Goal: Task Accomplishment & Management: Complete application form

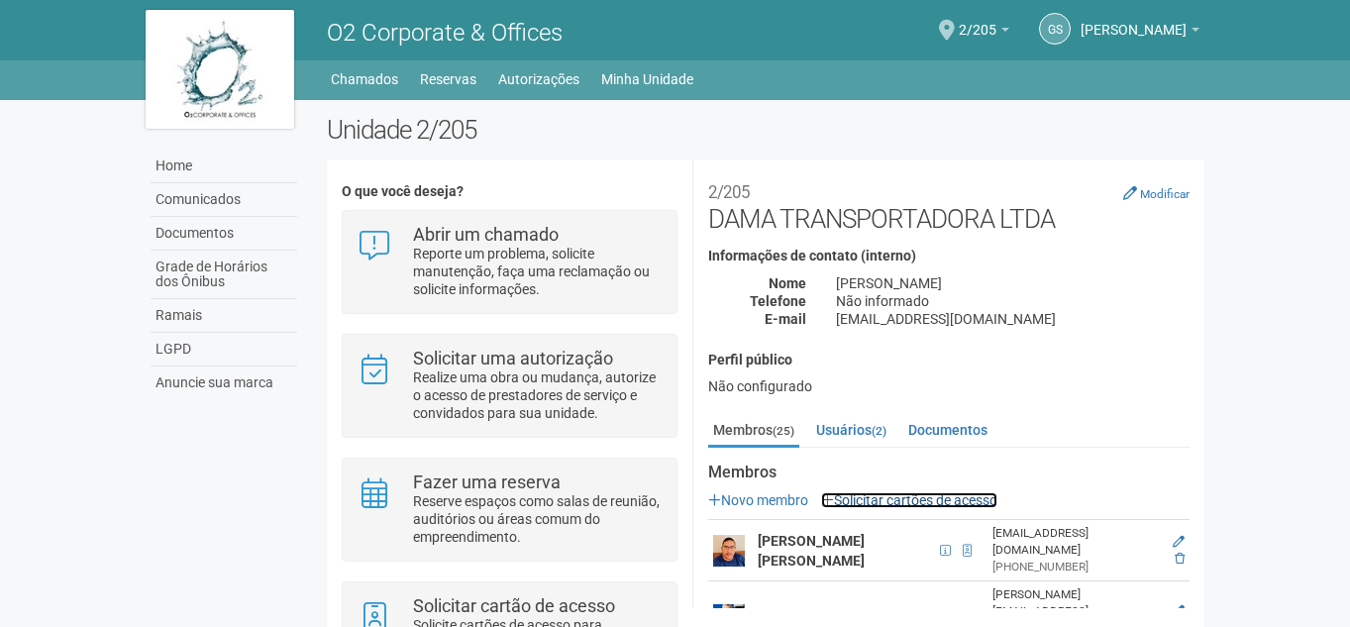
click at [960, 495] on link "Solicitar cartões de acesso" at bounding box center [909, 500] width 176 height 16
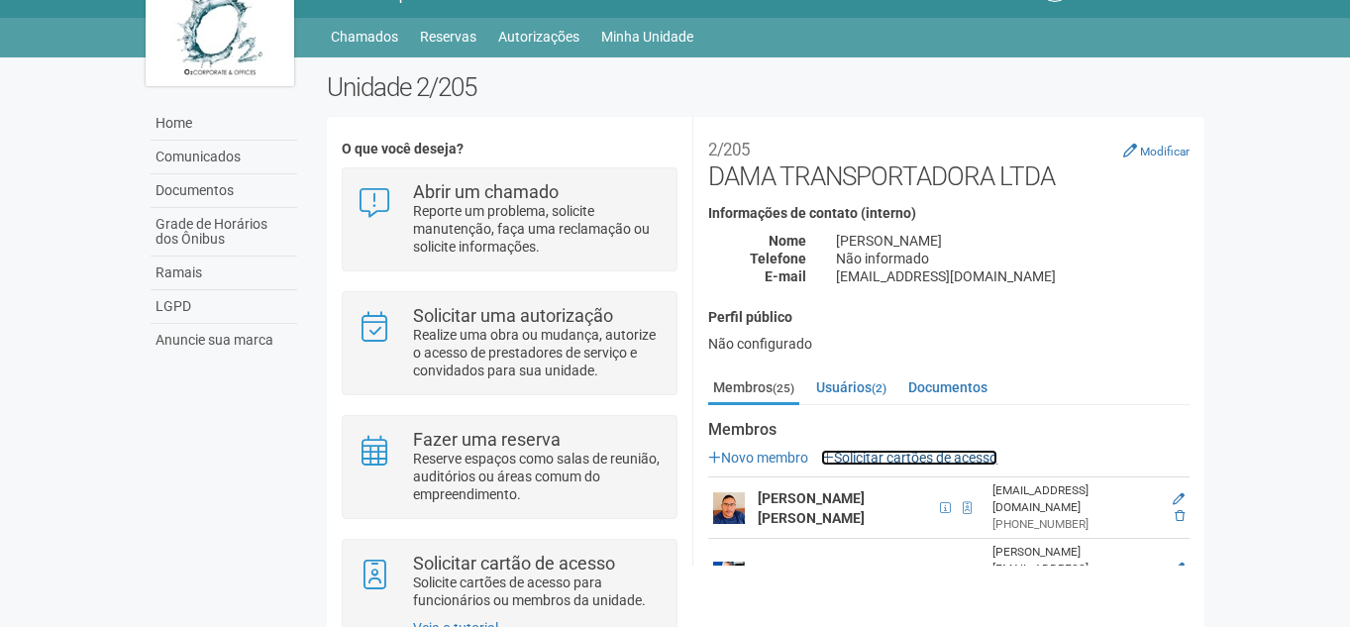
scroll to position [117, 0]
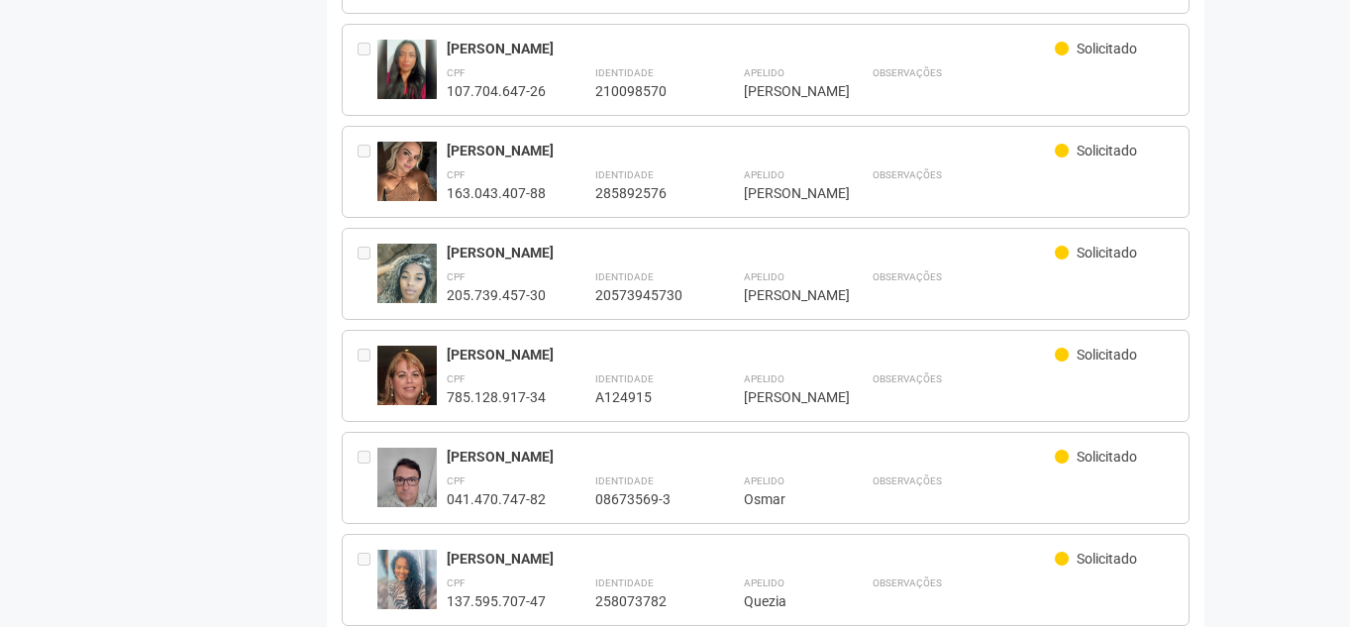
scroll to position [1769, 0]
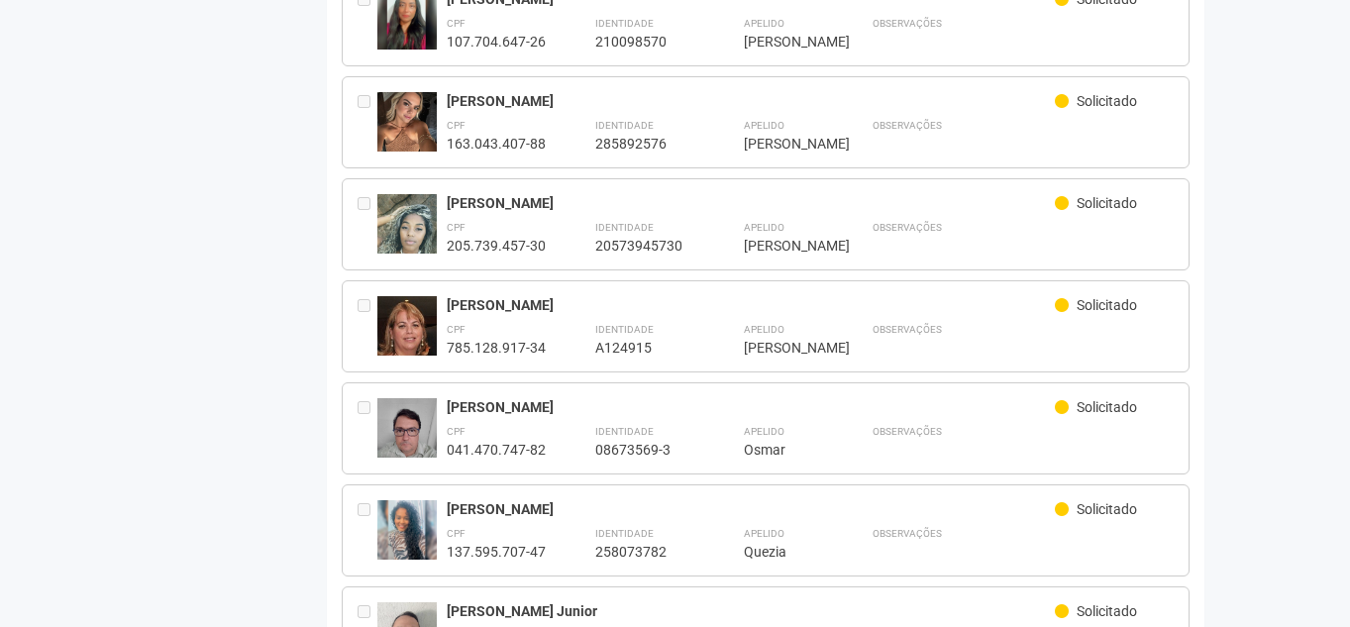
drag, startPoint x: 1305, startPoint y: 497, endPoint x: 1342, endPoint y: 536, distance: 53.2
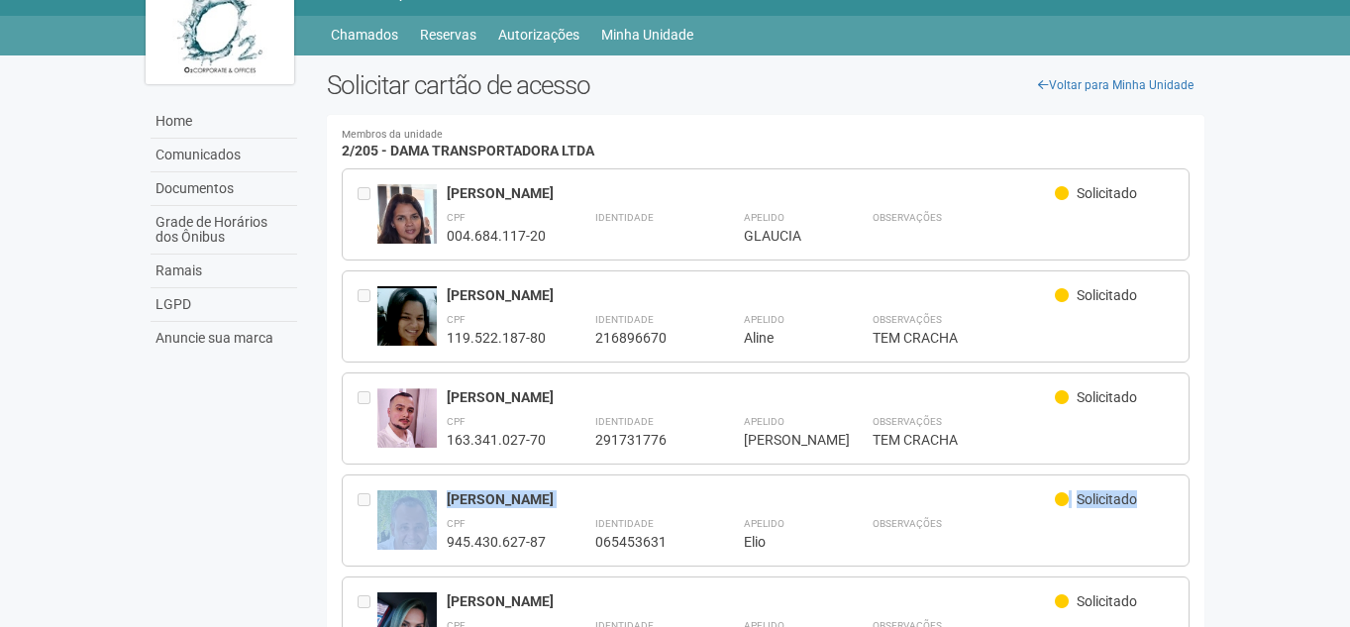
scroll to position [0, 0]
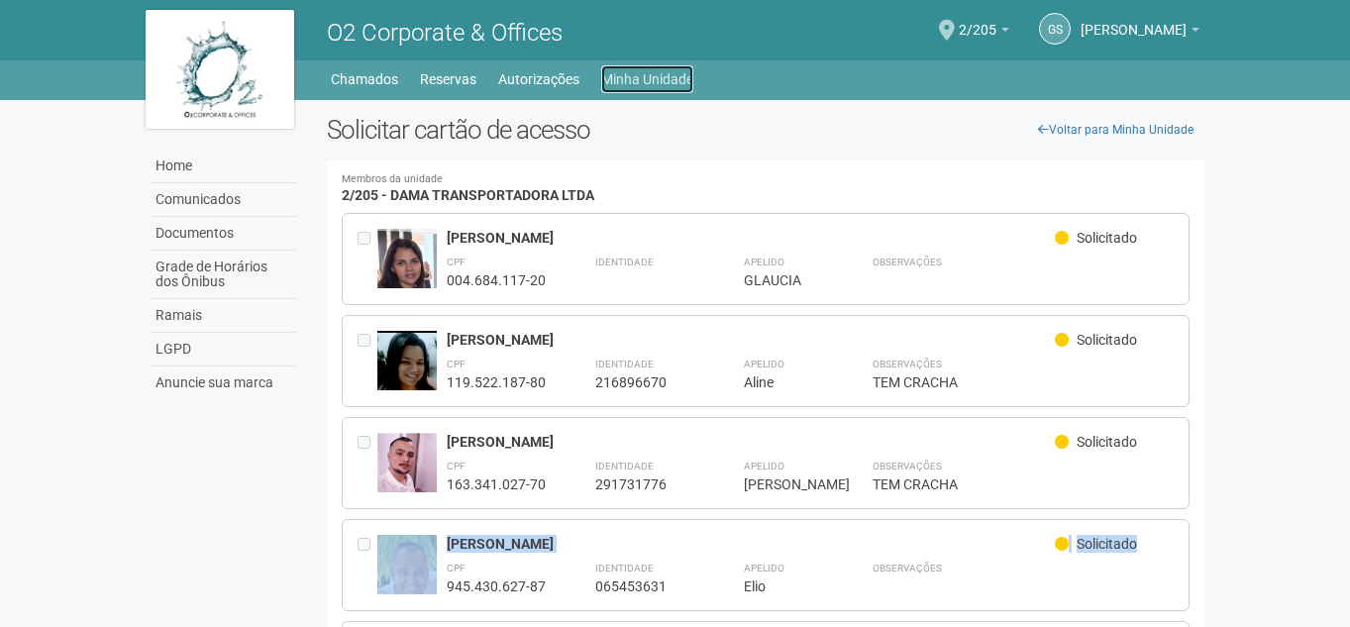
click at [627, 75] on link "Minha Unidade" at bounding box center [647, 79] width 92 height 28
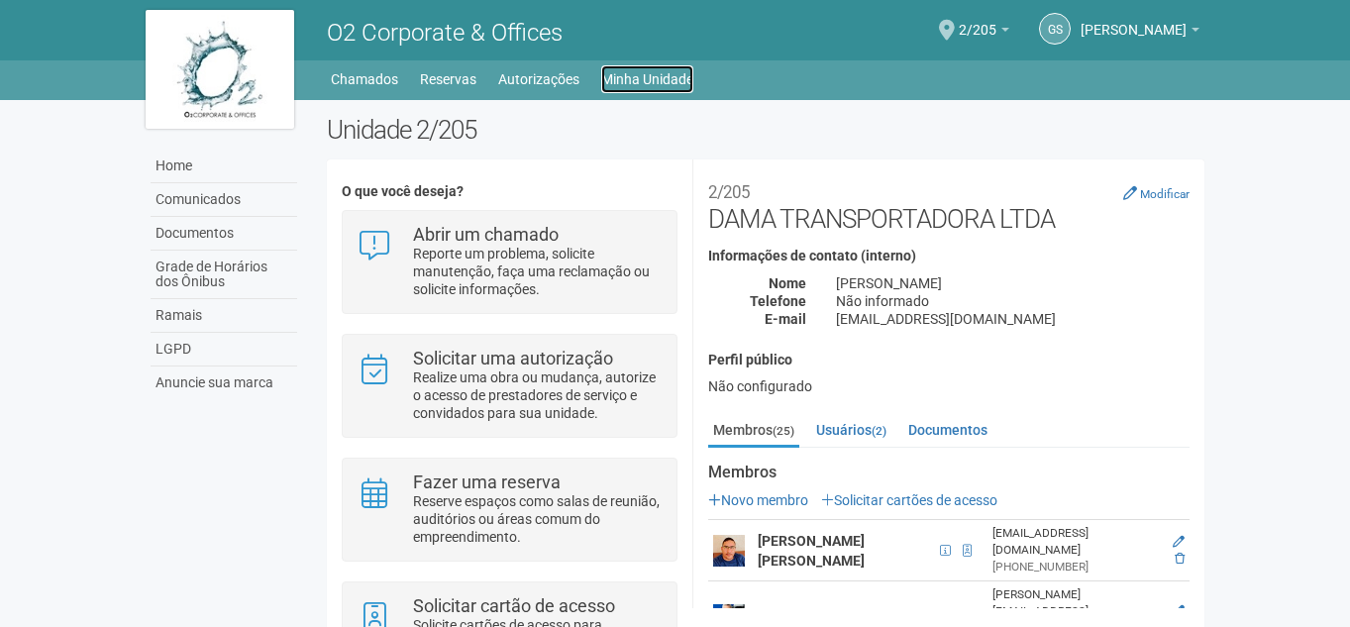
click at [627, 75] on link "Minha Unidade" at bounding box center [647, 79] width 92 height 28
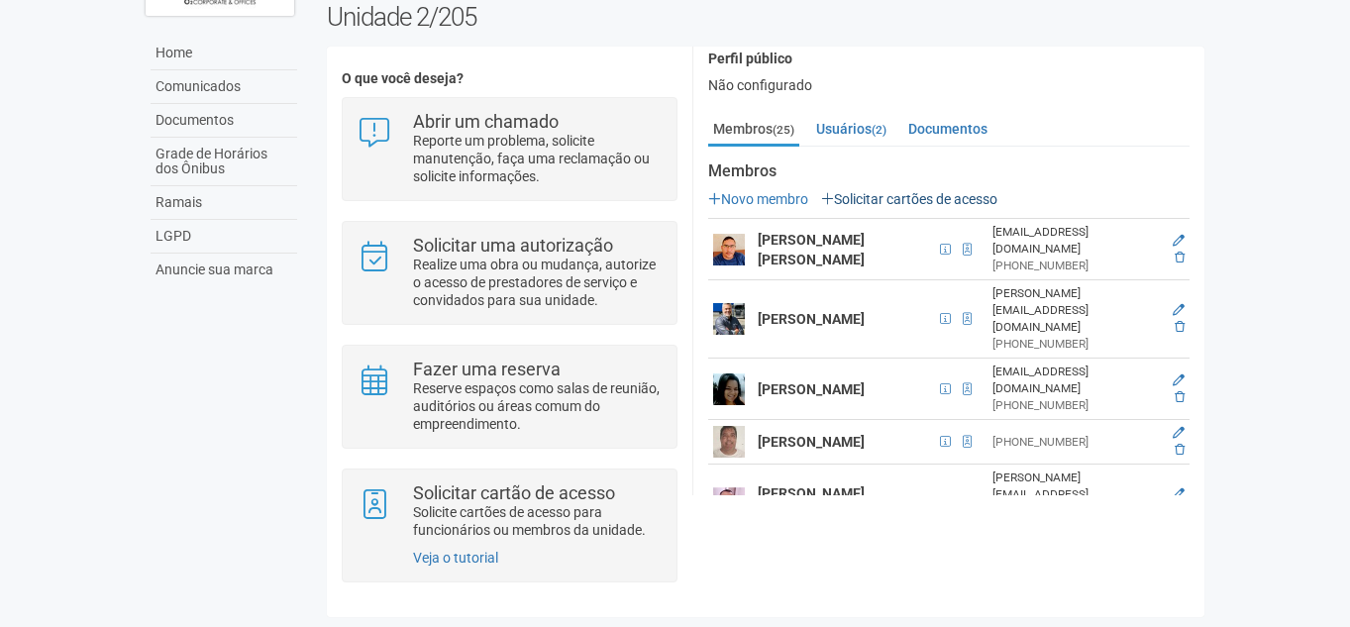
scroll to position [173, 0]
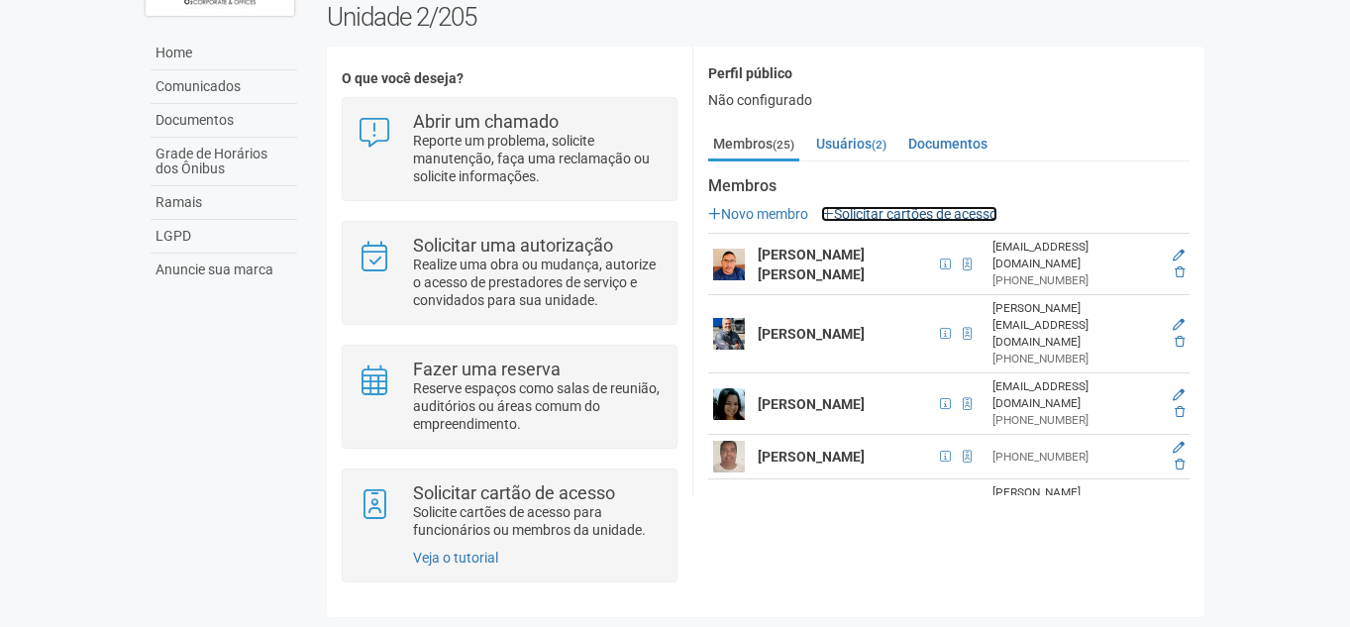
click at [962, 206] on link "Solicitar cartões de acesso" at bounding box center [909, 214] width 176 height 16
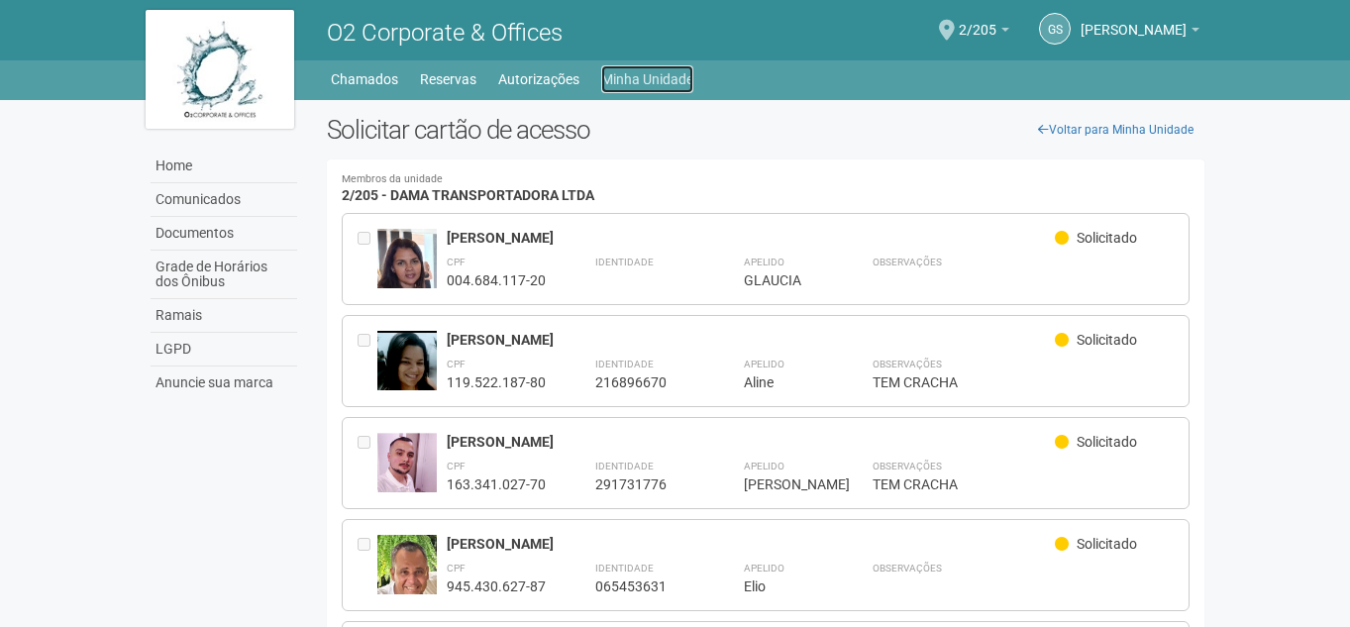
click at [668, 77] on link "Minha Unidade" at bounding box center [647, 79] width 92 height 28
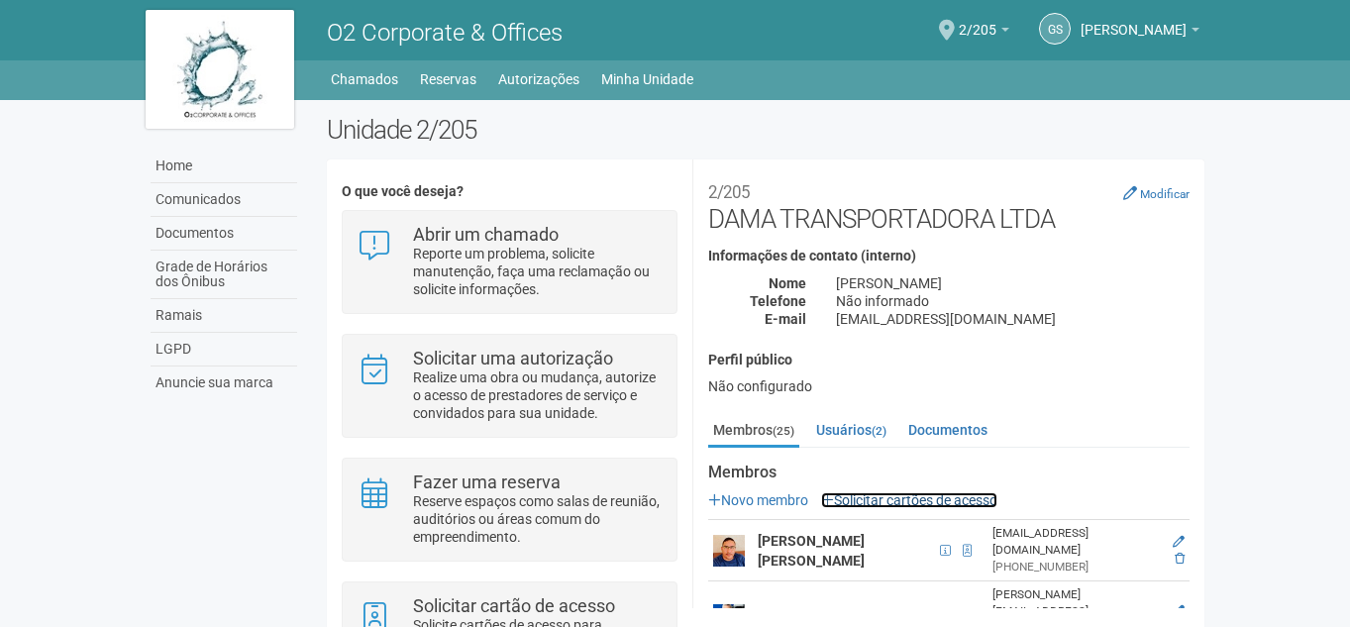
click at [955, 500] on link "Solicitar cartões de acesso" at bounding box center [909, 500] width 176 height 16
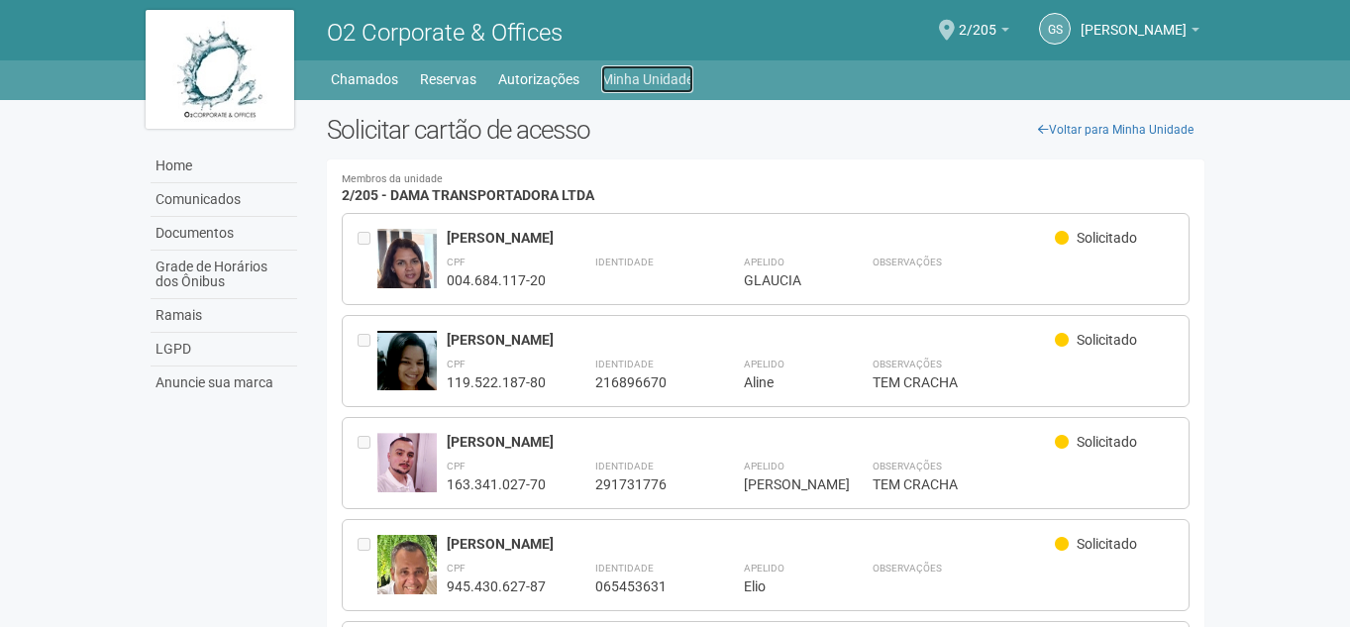
click at [662, 73] on link "Minha Unidade" at bounding box center [647, 79] width 92 height 28
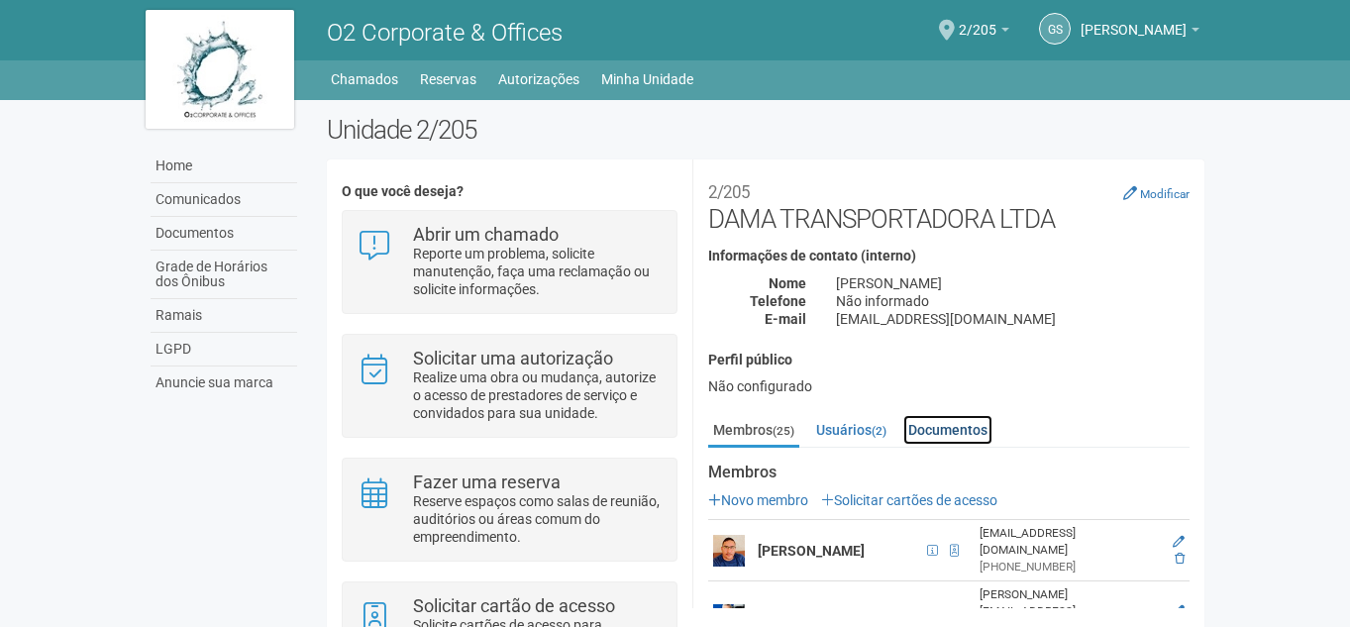
click at [959, 438] on link "Documentos" at bounding box center [947, 430] width 89 height 30
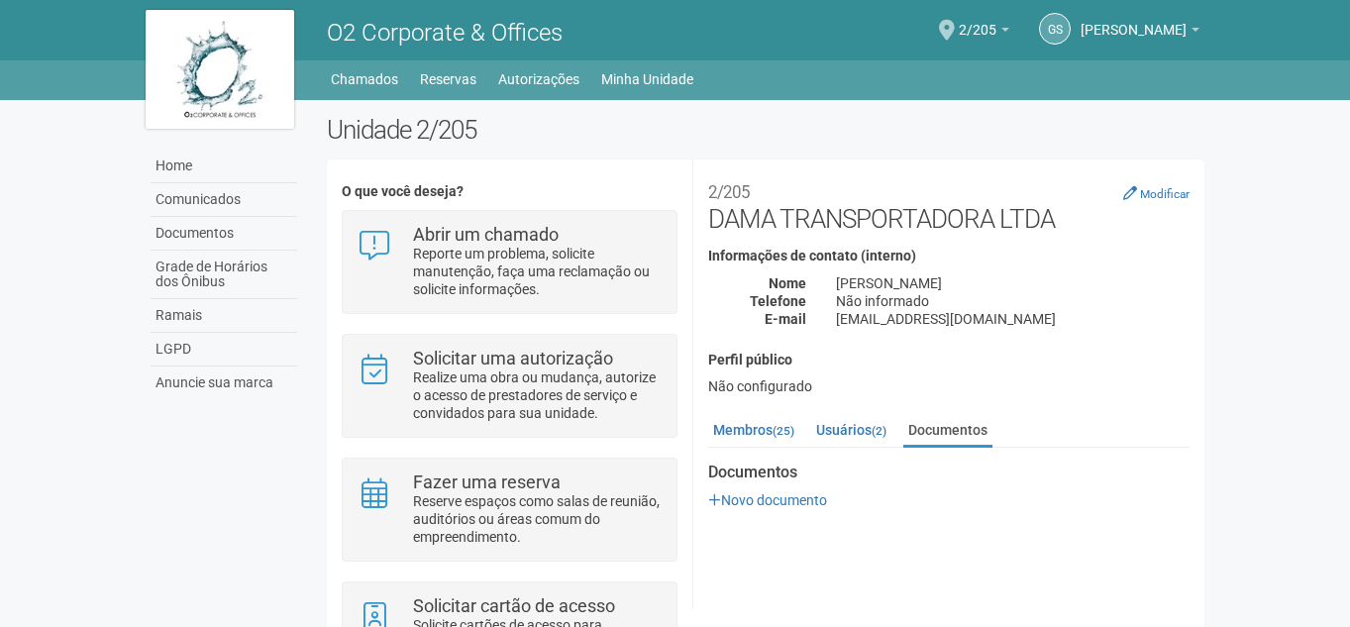
click at [1201, 298] on div "Não informado" at bounding box center [1012, 301] width 383 height 18
click at [1212, 301] on div "Unidade 2/205 O que você deseja? Abrir um chamado Reporte um problema, solicite…" at bounding box center [766, 427] width 908 height 624
click at [1283, 333] on body "Aguarde... O2 Corporate & Offices GS [PERSON_NAME] [PERSON_NAME] Filho [EMAIL_A…" at bounding box center [675, 313] width 1350 height 627
click at [779, 433] on small "(25)" at bounding box center [783, 431] width 22 height 14
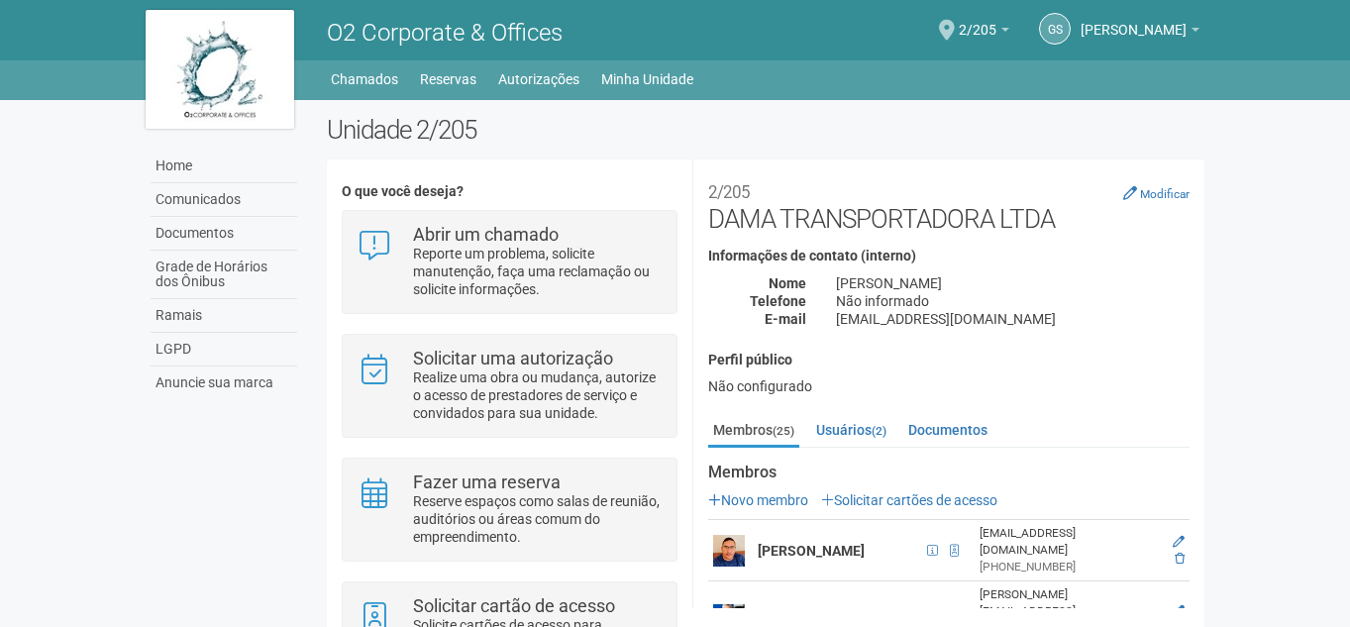
click at [934, 492] on link "Solicitar cartões de acesso" at bounding box center [909, 500] width 176 height 16
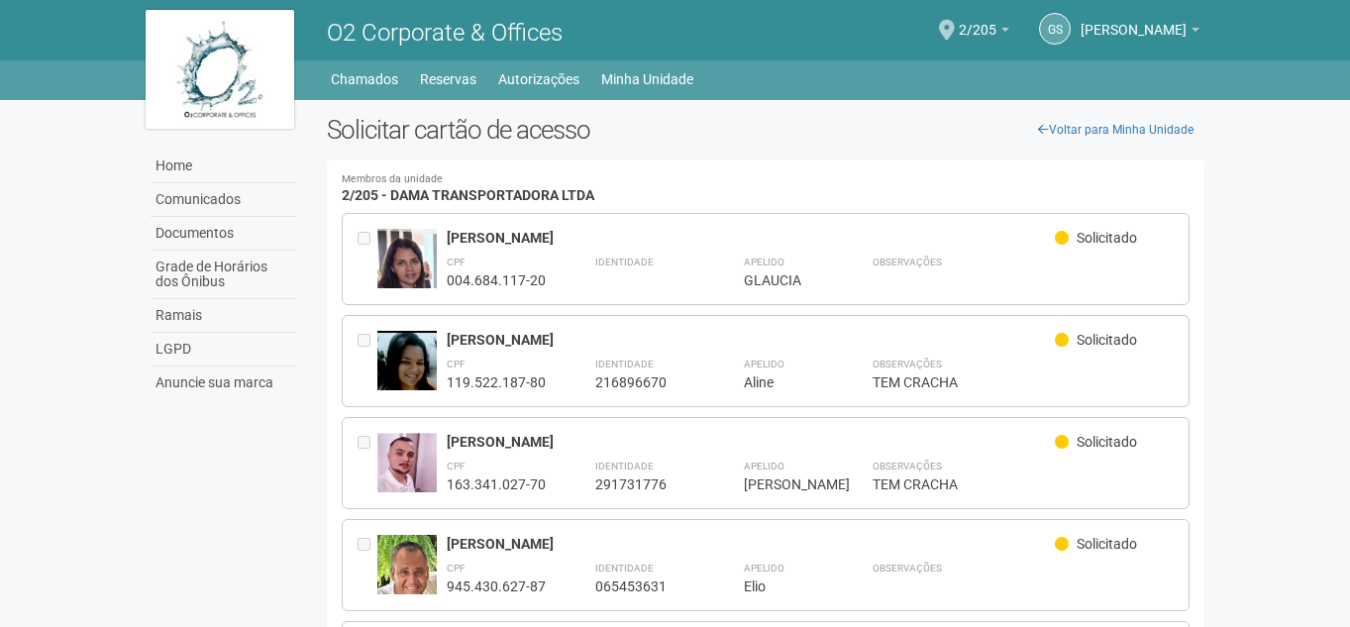
click at [244, 88] on img at bounding box center [220, 69] width 149 height 119
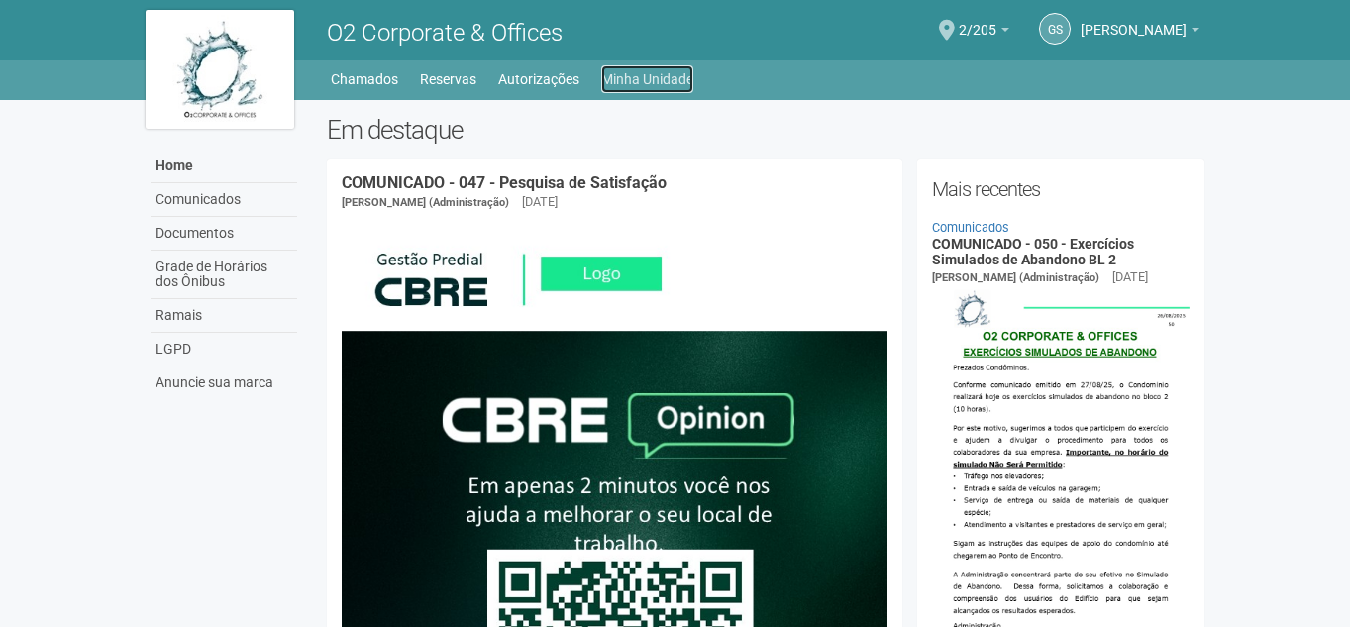
click at [677, 77] on link "Minha Unidade" at bounding box center [647, 79] width 92 height 28
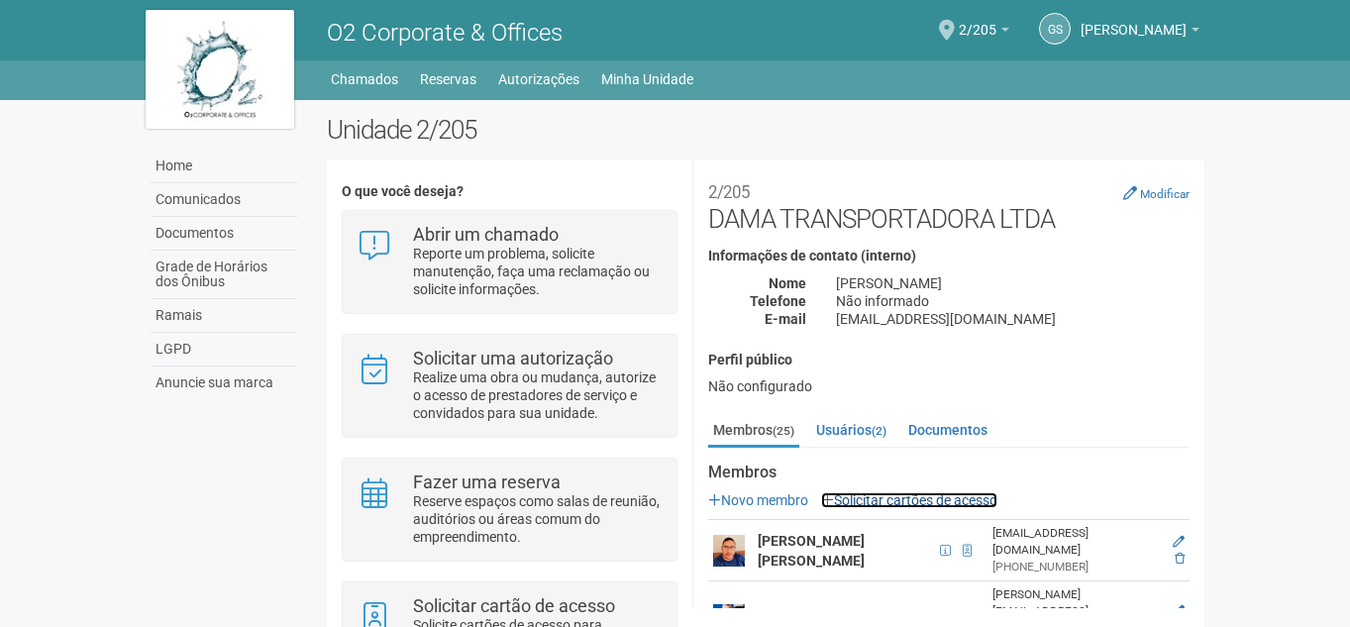
click at [868, 499] on link "Solicitar cartões de acesso" at bounding box center [909, 500] width 176 height 16
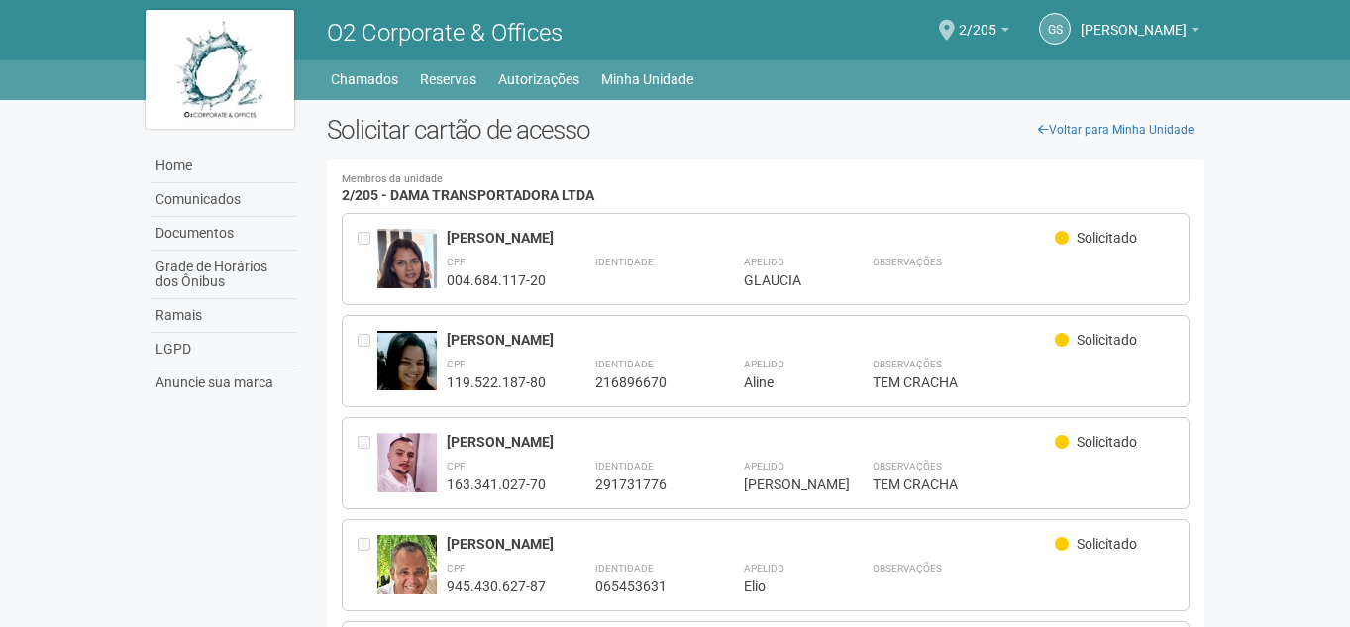
click at [202, 88] on img at bounding box center [220, 69] width 149 height 119
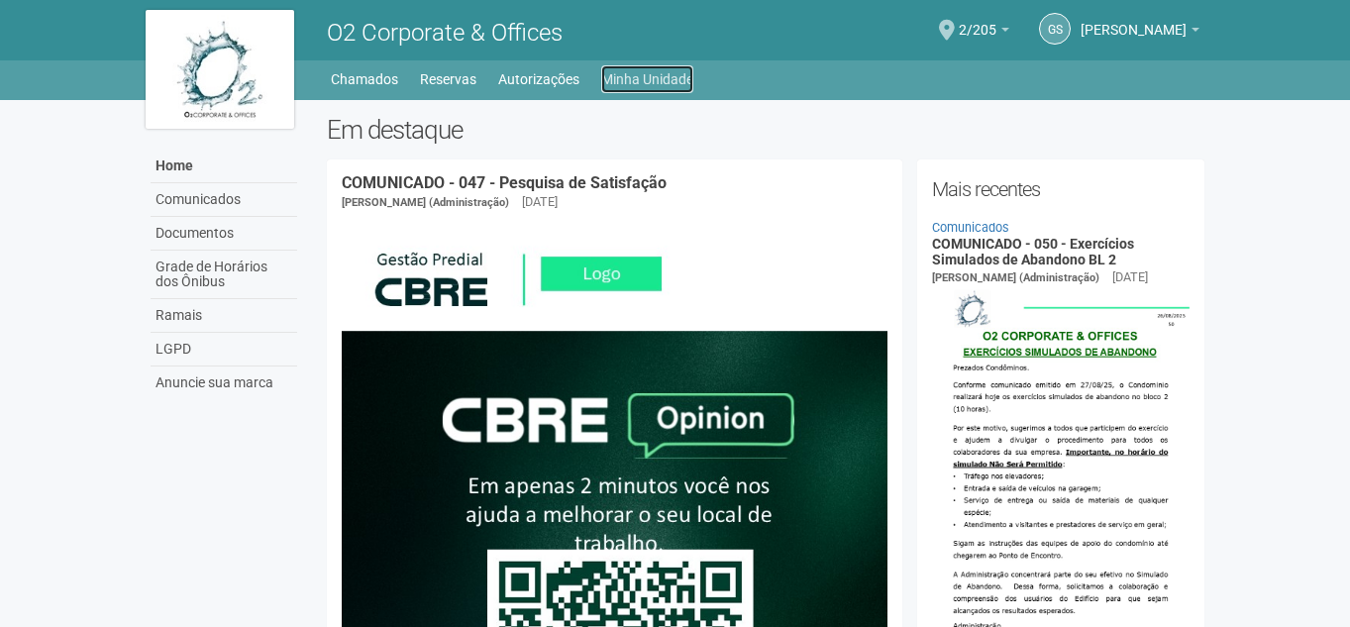
click at [638, 79] on link "Minha Unidade" at bounding box center [647, 79] width 92 height 28
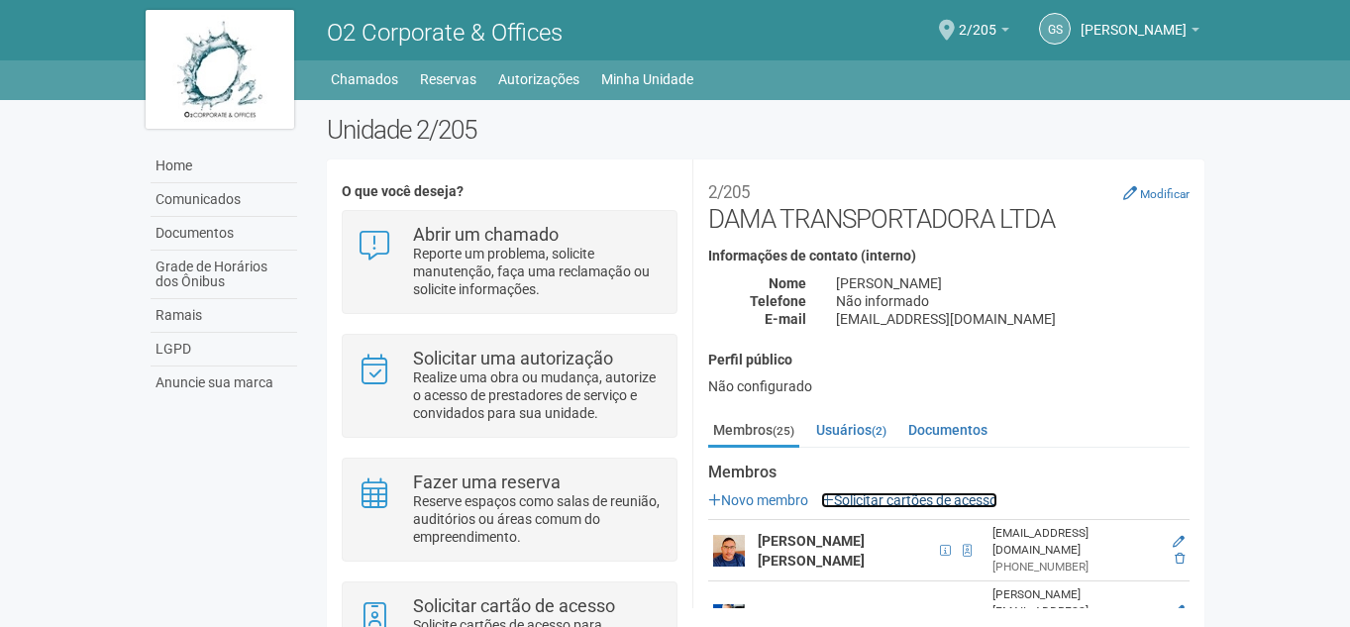
click at [865, 492] on link "Solicitar cartões de acesso" at bounding box center [909, 500] width 176 height 16
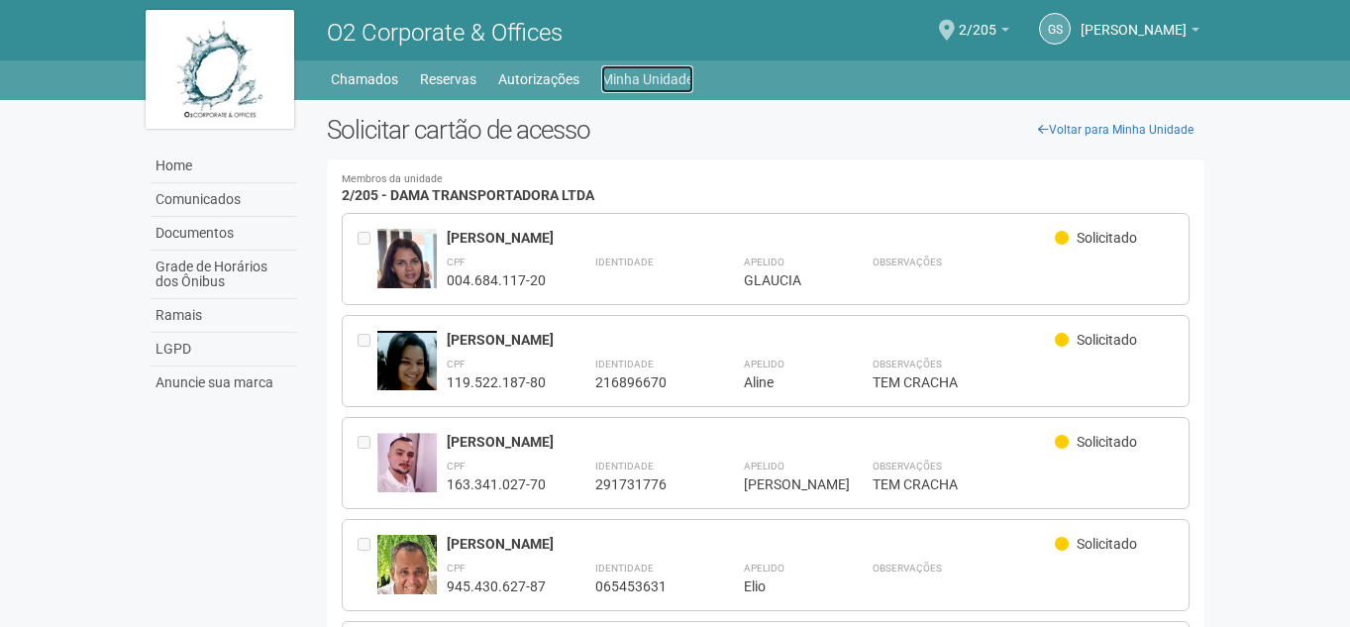
click at [665, 83] on link "Minha Unidade" at bounding box center [647, 79] width 92 height 28
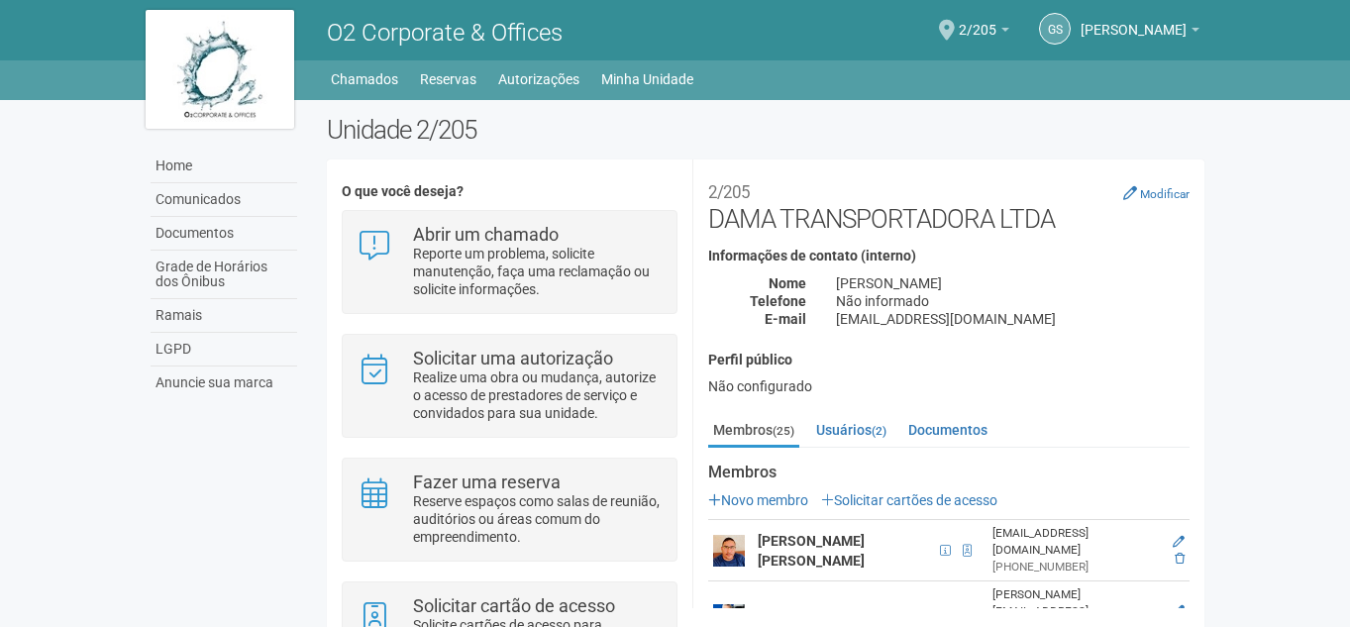
drag, startPoint x: 1201, startPoint y: 239, endPoint x: 1201, endPoint y: 254, distance: 14.9
click at [1201, 254] on div "**********" at bounding box center [948, 294] width 511 height 241
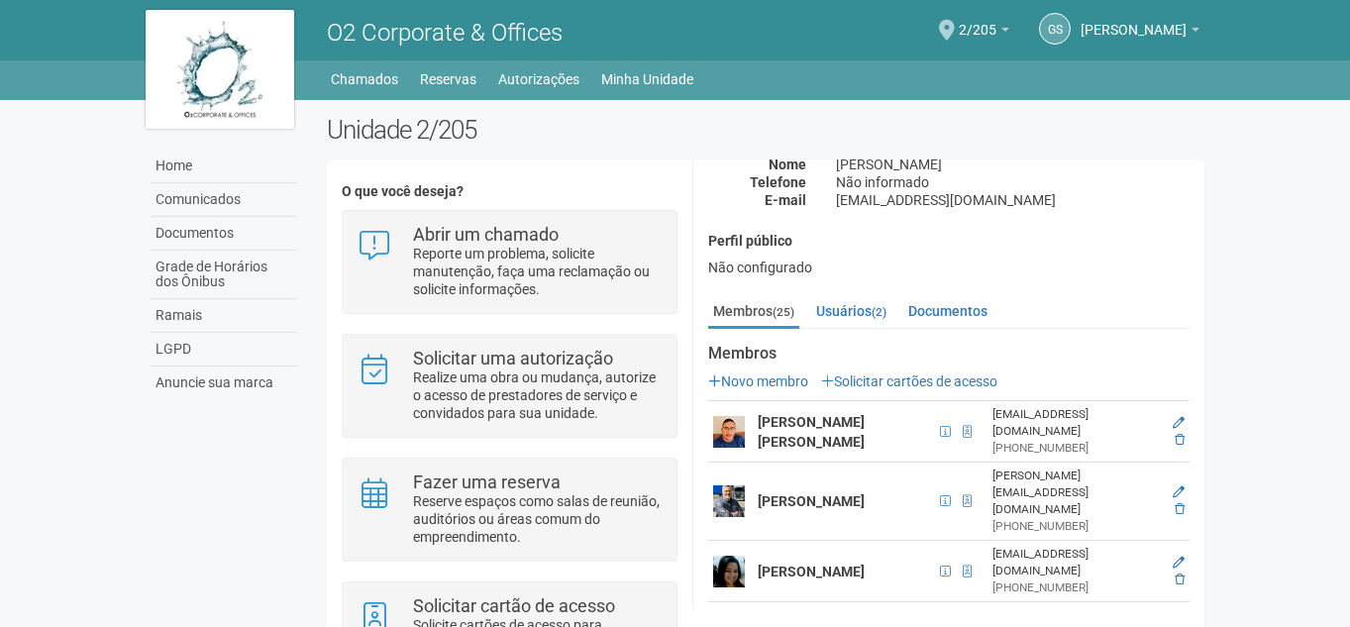
scroll to position [117, 0]
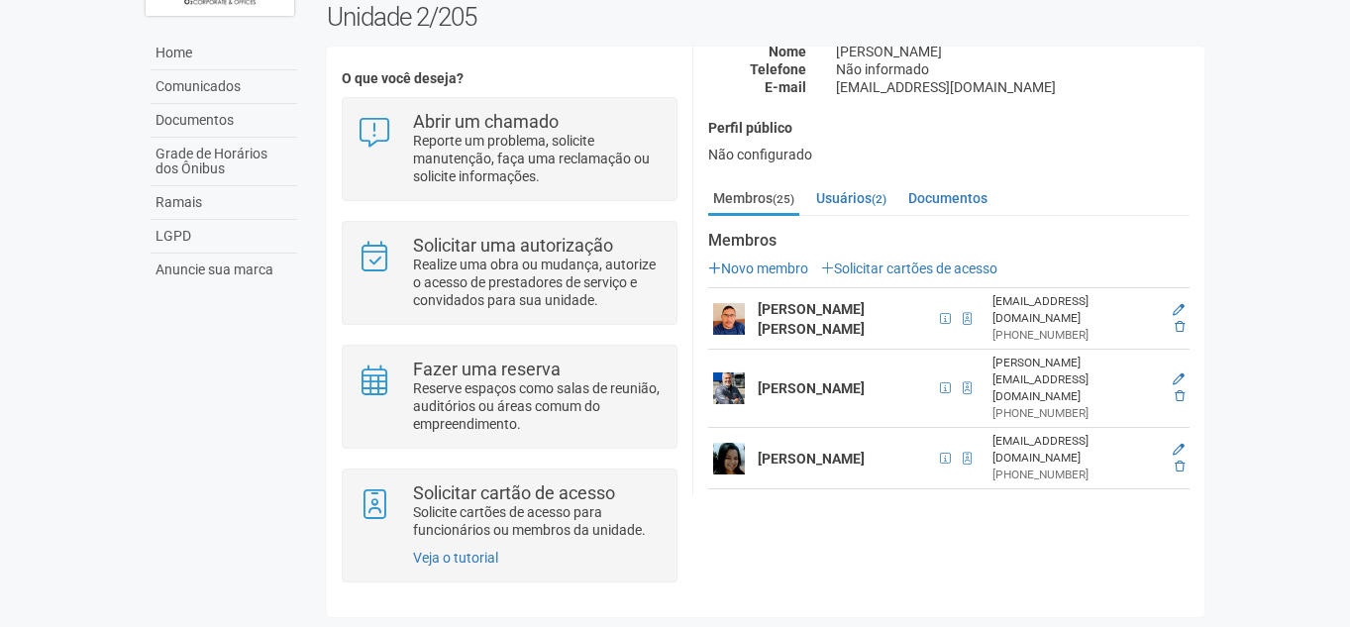
click at [1201, 163] on div "**********" at bounding box center [948, 63] width 511 height 241
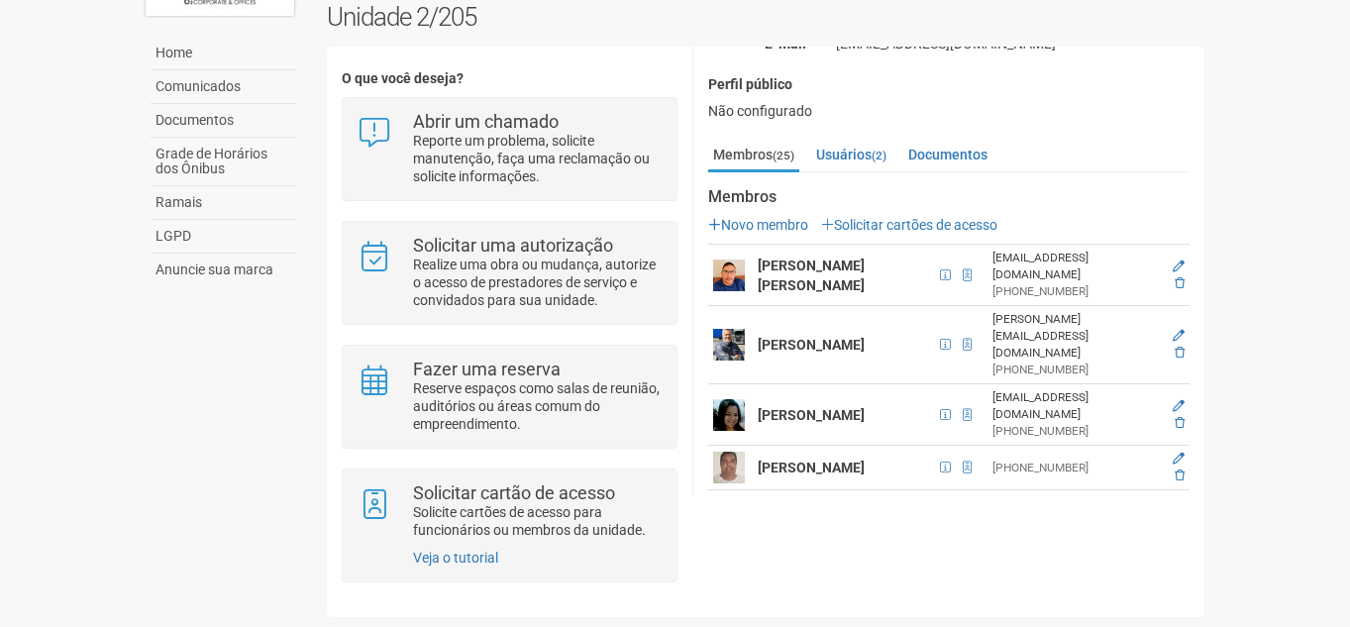
scroll to position [92, 0]
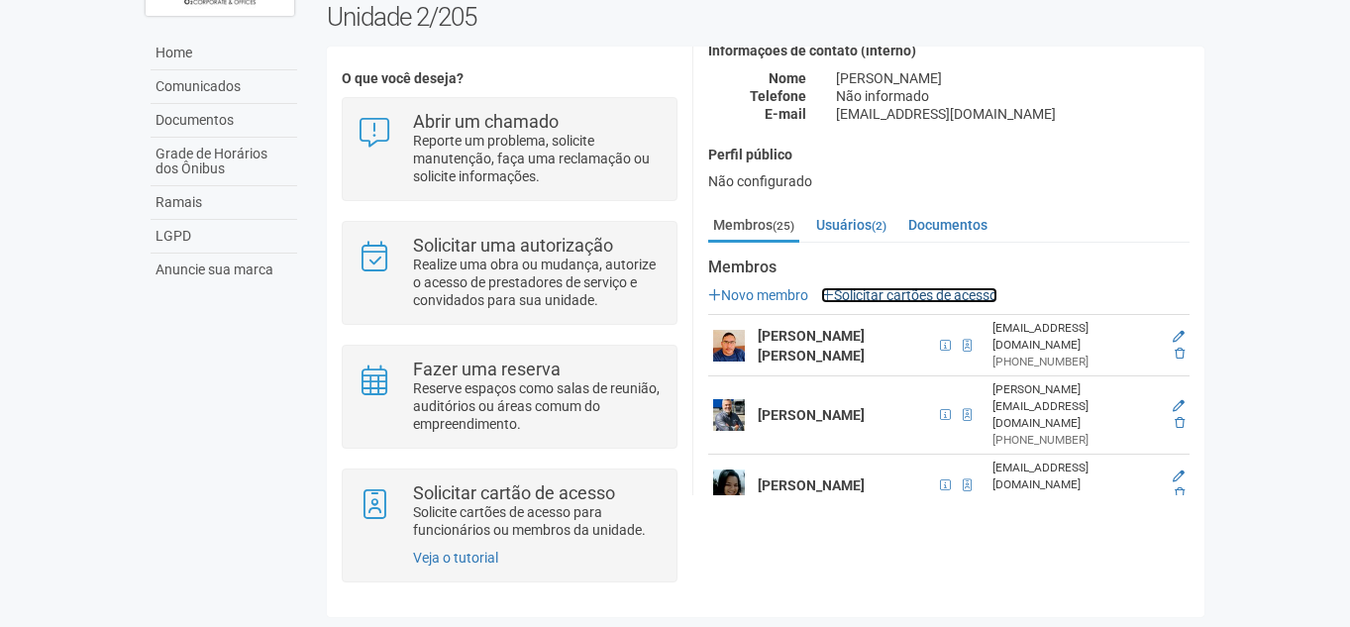
click at [975, 291] on link "Solicitar cartões de acesso" at bounding box center [909, 295] width 176 height 16
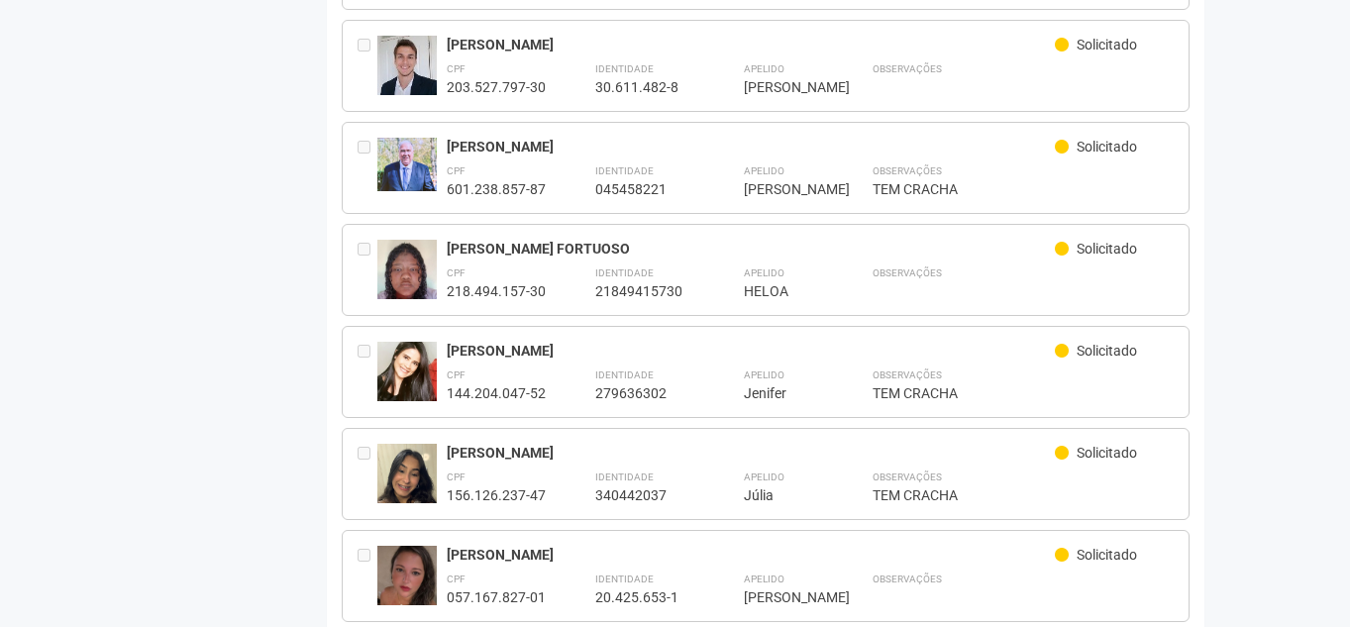
scroll to position [806, 0]
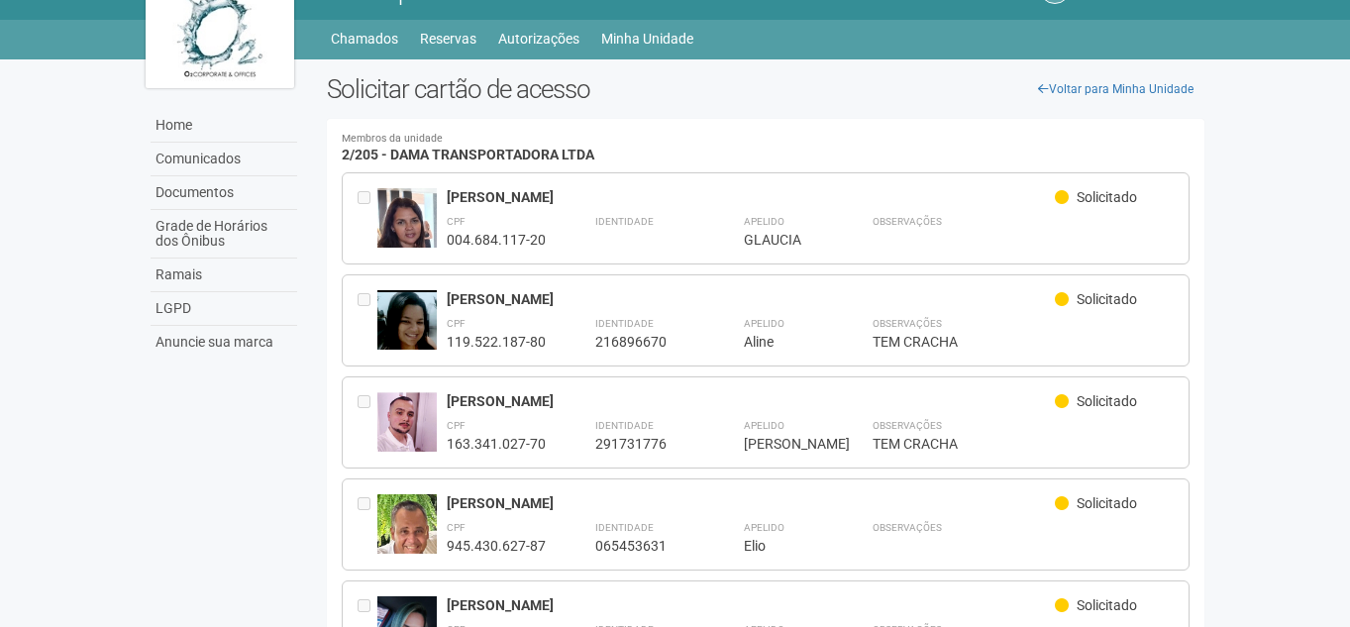
scroll to position [0, 0]
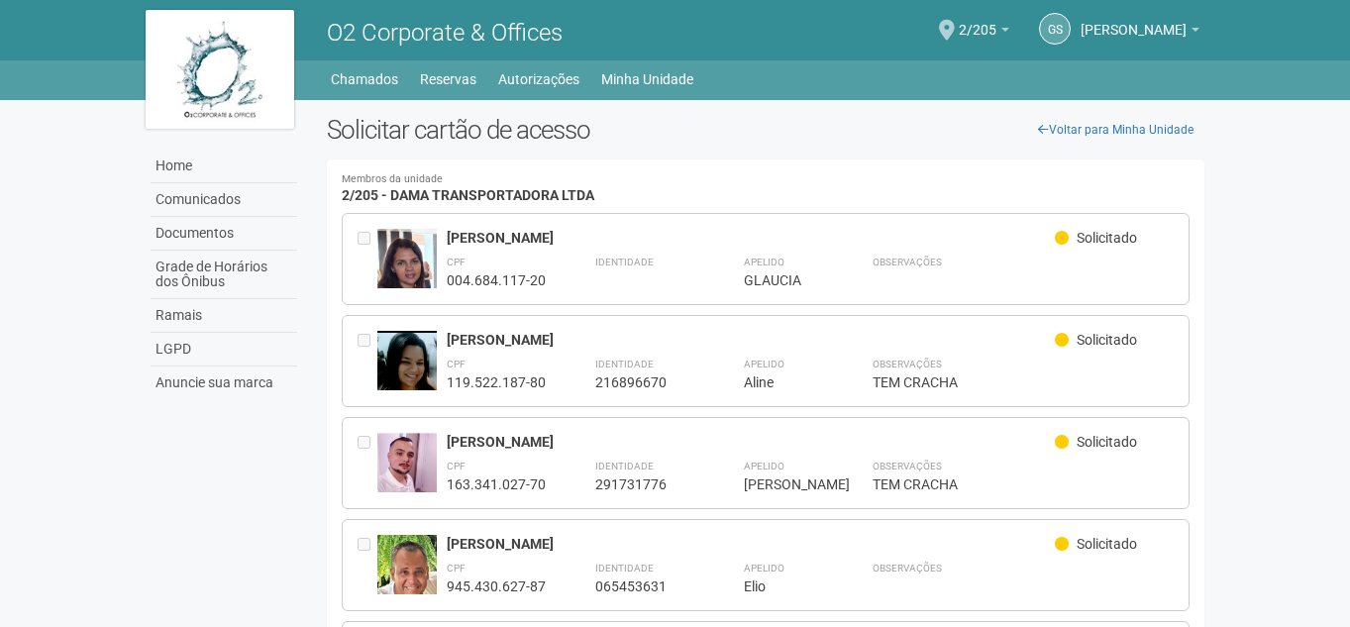
click at [1270, 224] on body "Aguarde... O2 Corporate & Offices GS Gilberto Stiebler Filho Gilberto Stiebler …" at bounding box center [675, 313] width 1350 height 627
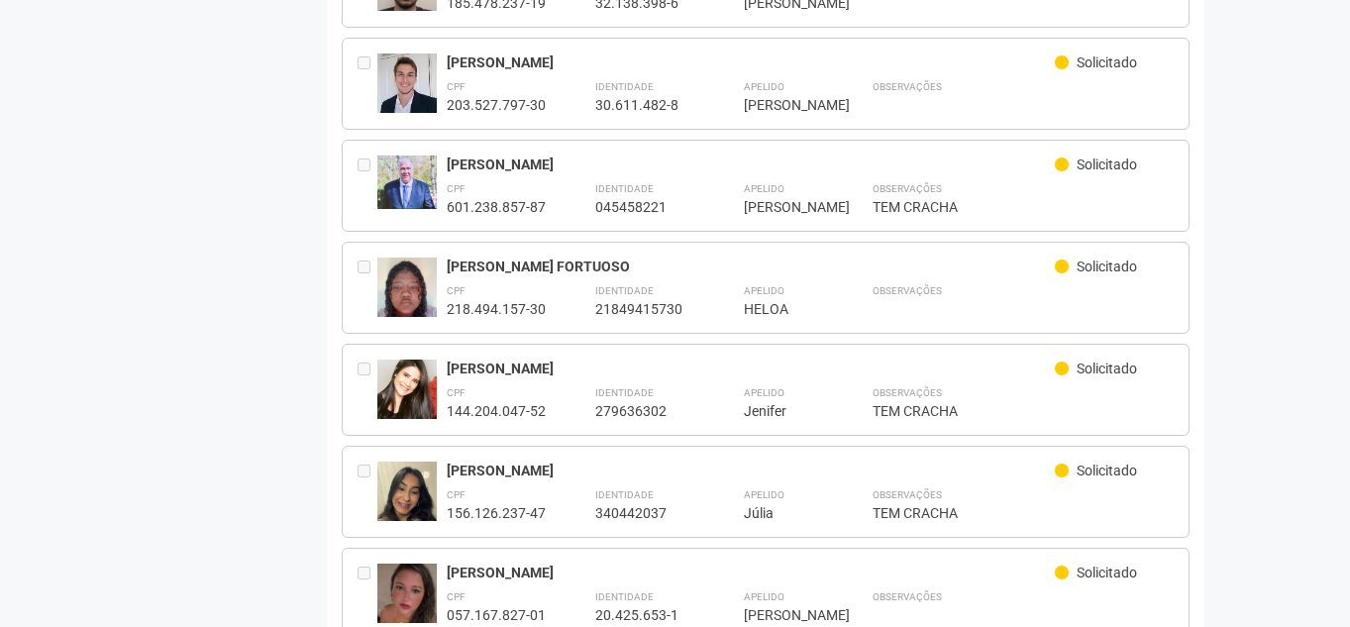
scroll to position [653, 0]
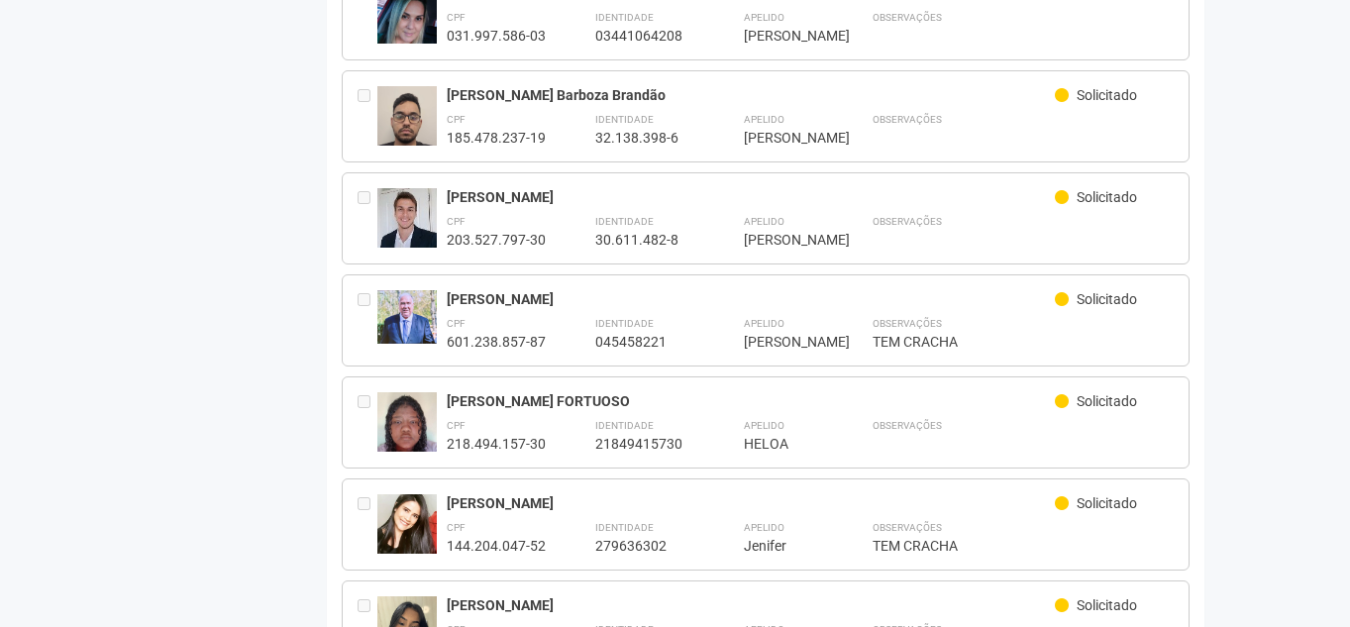
drag, startPoint x: 1349, startPoint y: 216, endPoint x: 1349, endPoint y: 178, distance: 37.6
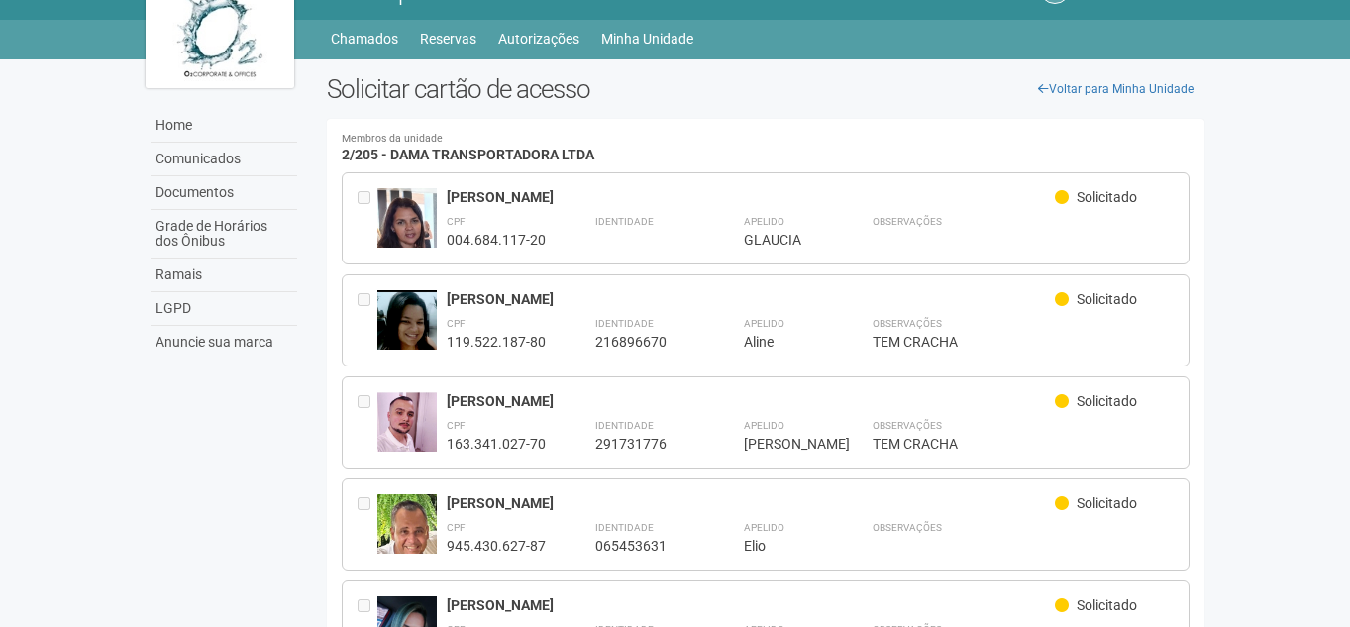
scroll to position [0, 0]
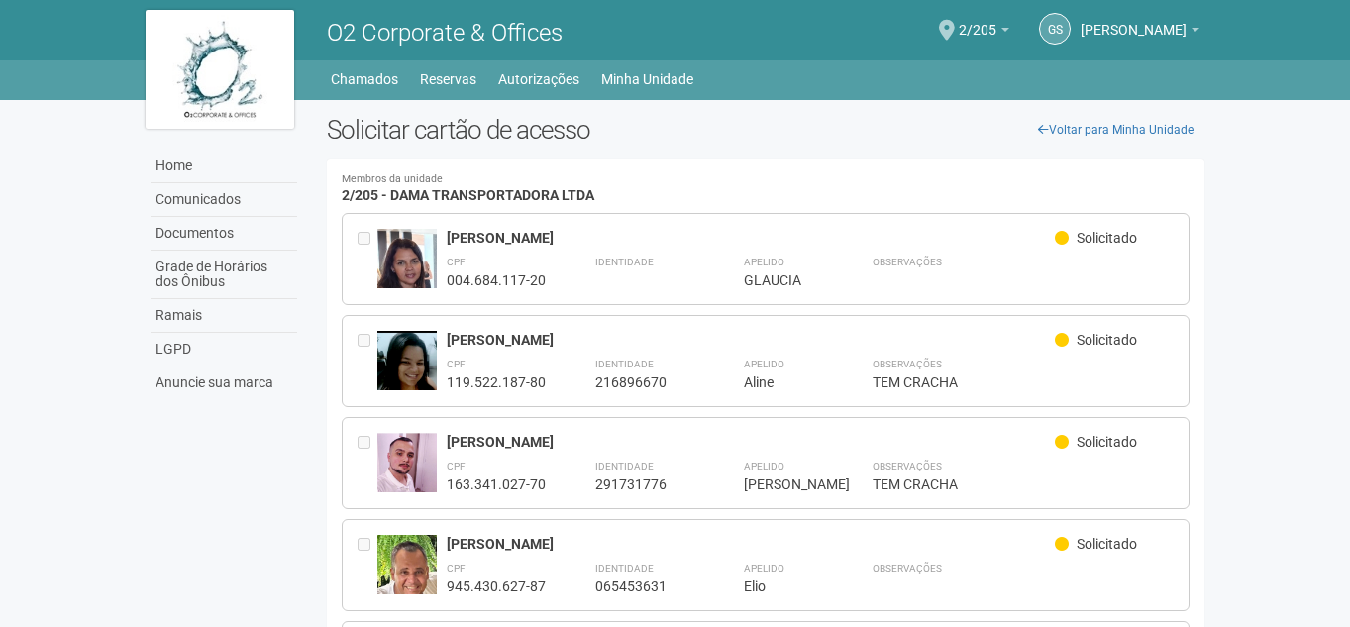
click at [239, 85] on img at bounding box center [220, 69] width 149 height 119
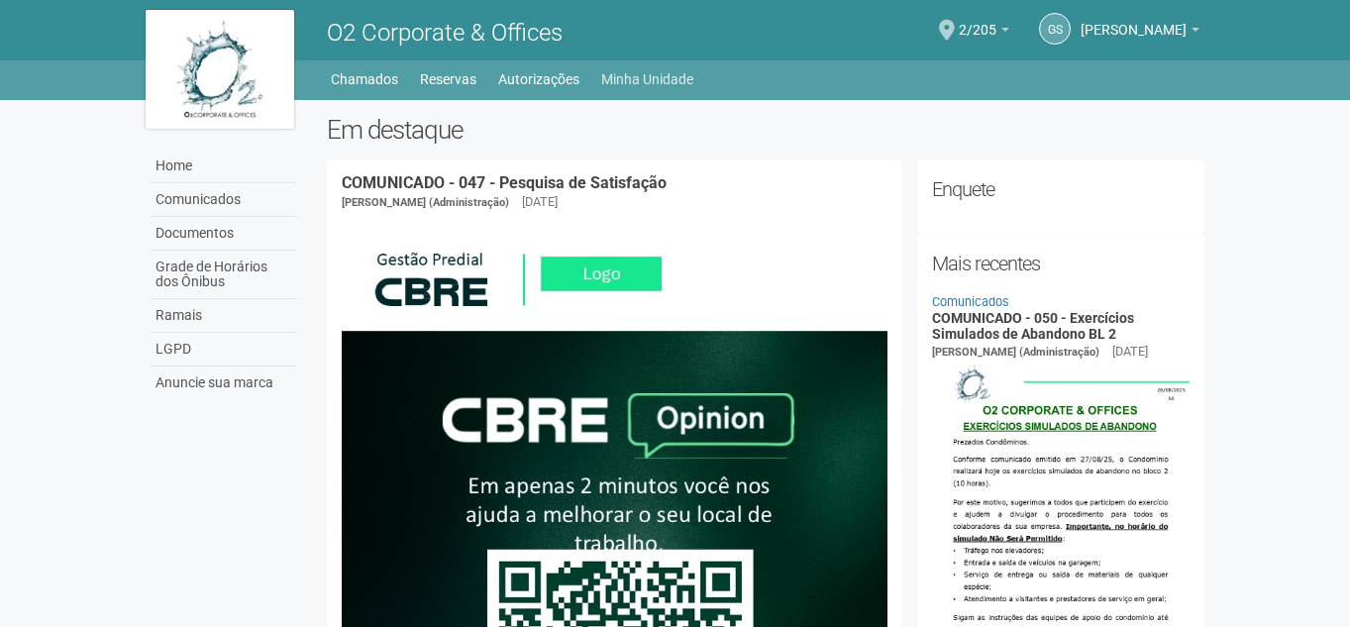
click at [673, 75] on link "Minha Unidade" at bounding box center [647, 79] width 92 height 28
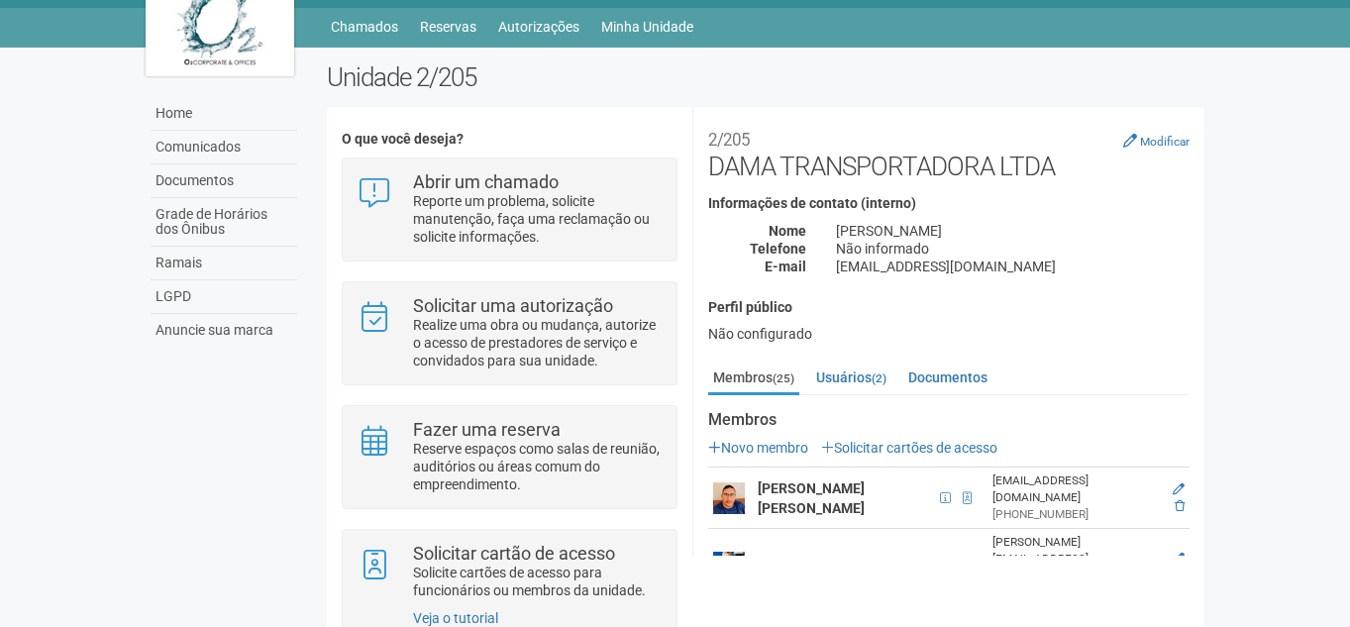
scroll to position [117, 0]
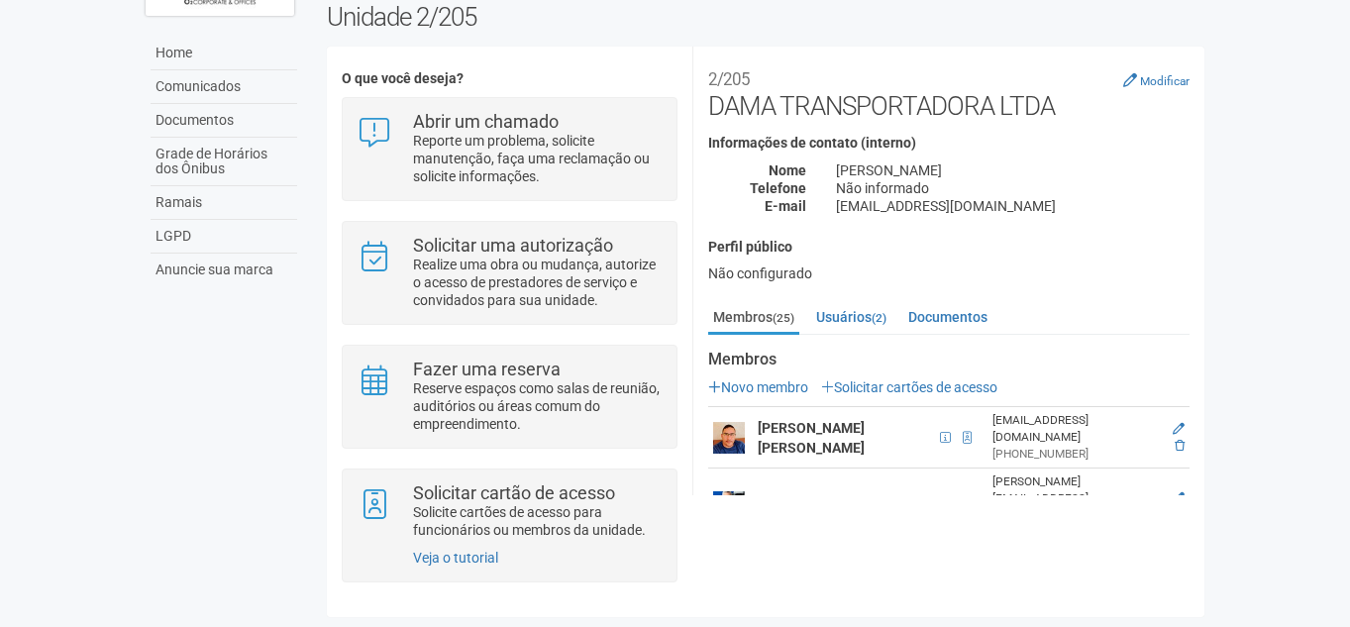
click at [1303, 269] on body "Aguarde... O2 Corporate & Offices GS [PERSON_NAME] [PERSON_NAME] Filho [EMAIL_A…" at bounding box center [675, 200] width 1350 height 627
click at [1293, 426] on body "Aguarde... O2 Corporate & Offices GS [PERSON_NAME] [PERSON_NAME] Filho [EMAIL_A…" at bounding box center [675, 200] width 1350 height 627
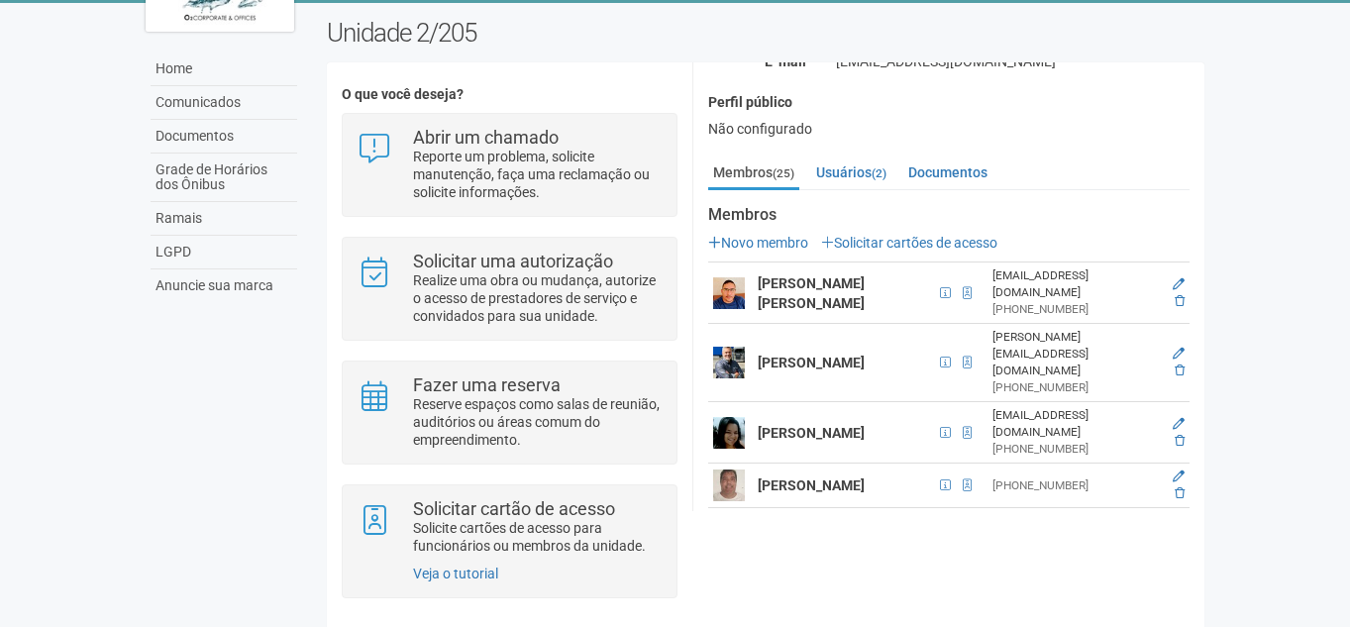
scroll to position [162, 0]
